Goal: Transaction & Acquisition: Download file/media

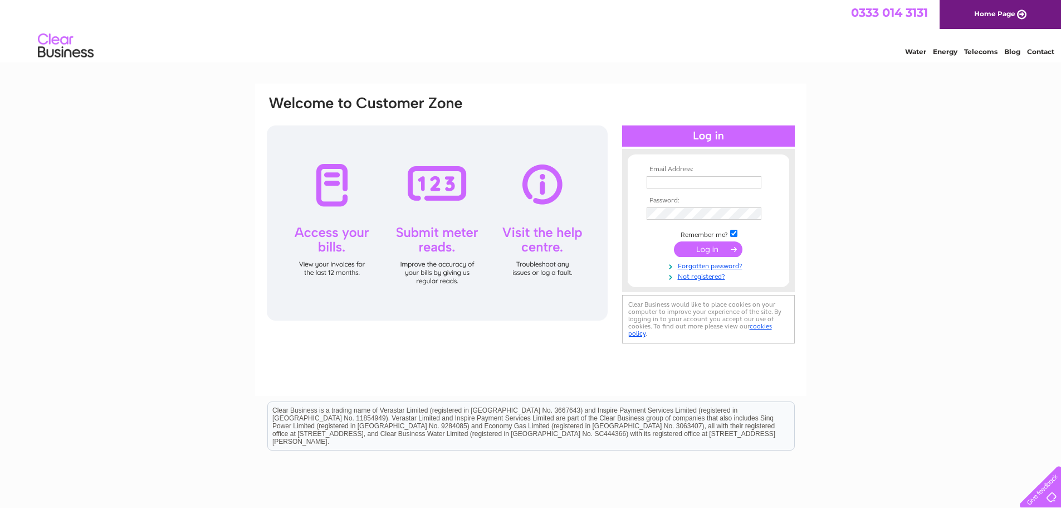
type input "[EMAIL_ADDRESS][DOMAIN_NAME]"
click at [706, 251] on input "submit" at bounding box center [708, 249] width 69 height 16
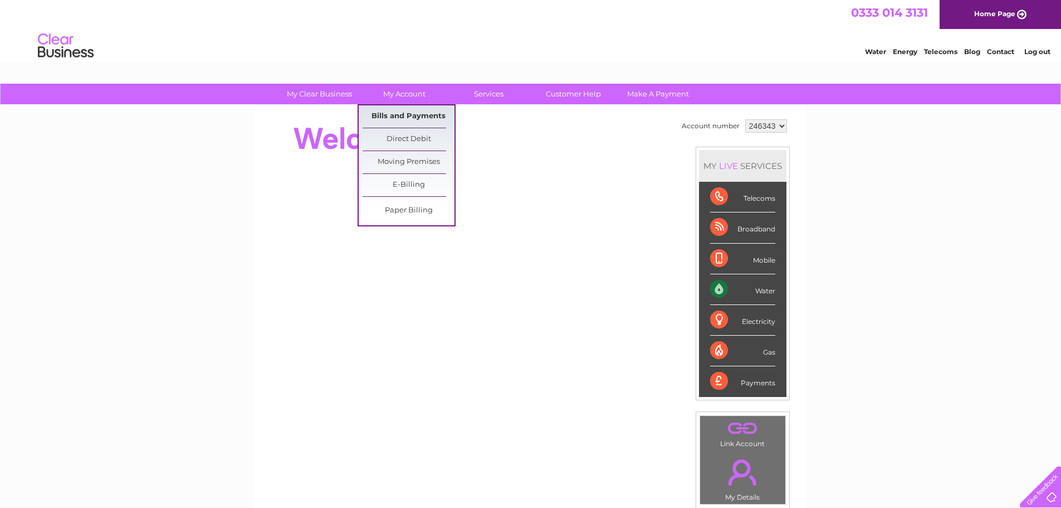
click at [402, 112] on link "Bills and Payments" at bounding box center [409, 116] width 92 height 22
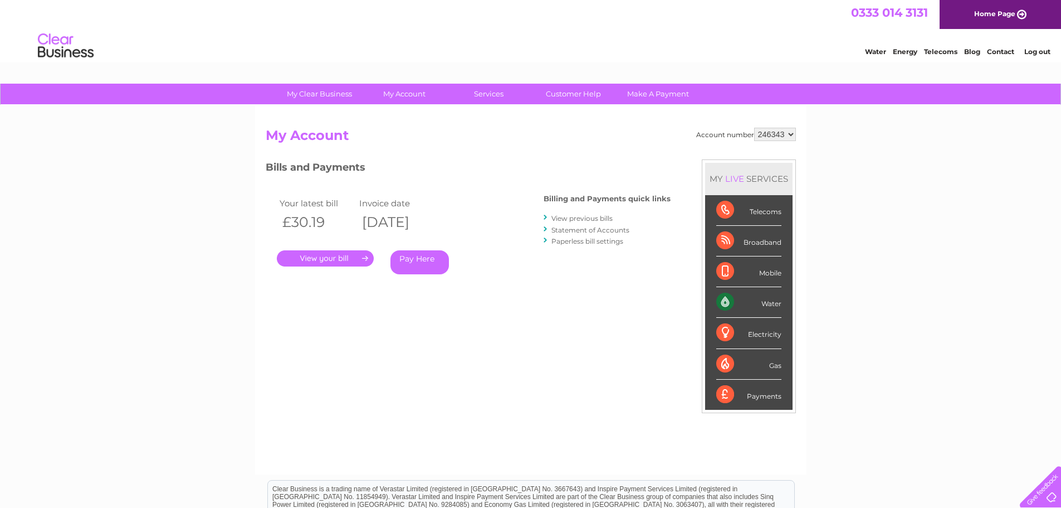
click at [584, 218] on link "View previous bills" at bounding box center [582, 218] width 61 height 8
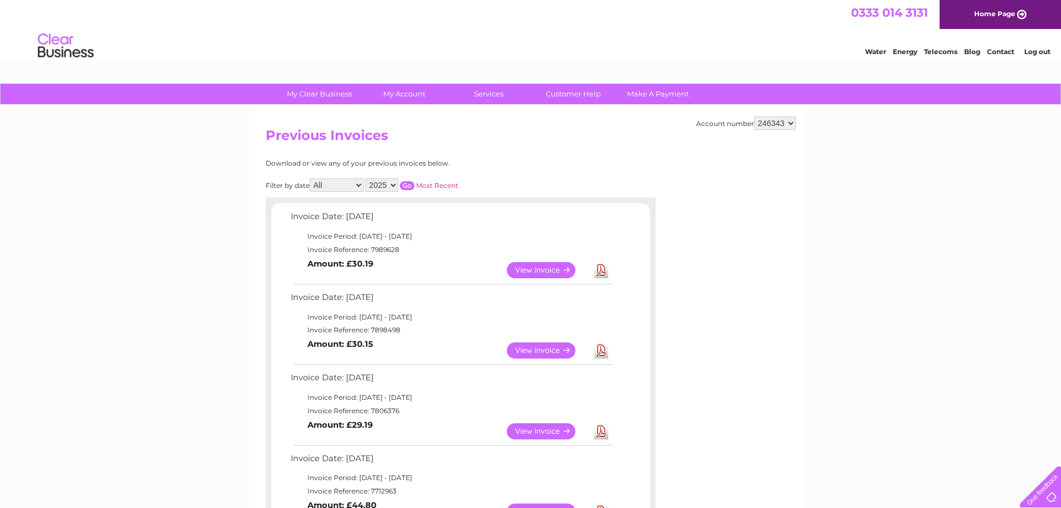
click at [533, 273] on link "View" at bounding box center [548, 270] width 82 height 16
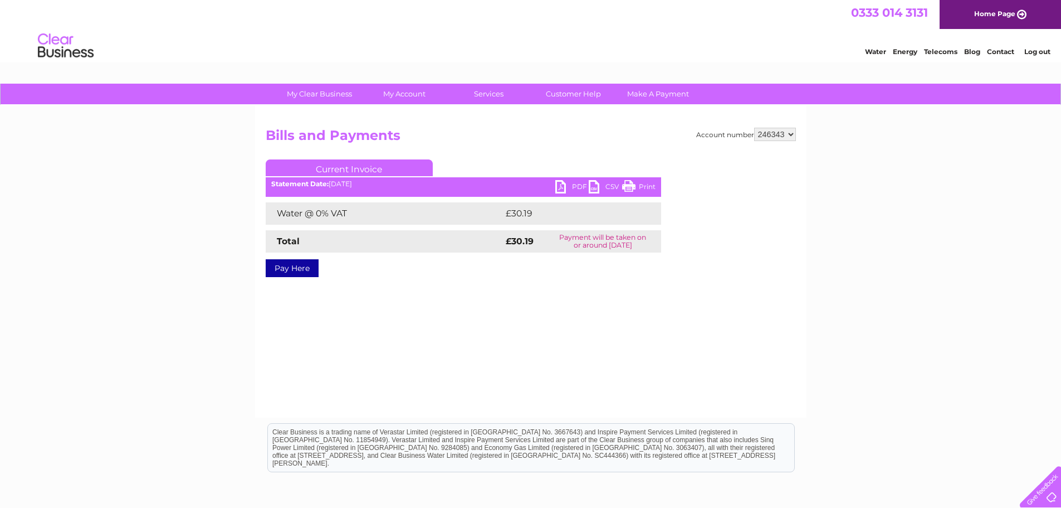
click at [573, 187] on link "PDF" at bounding box center [572, 188] width 33 height 16
